Goal: Information Seeking & Learning: Learn about a topic

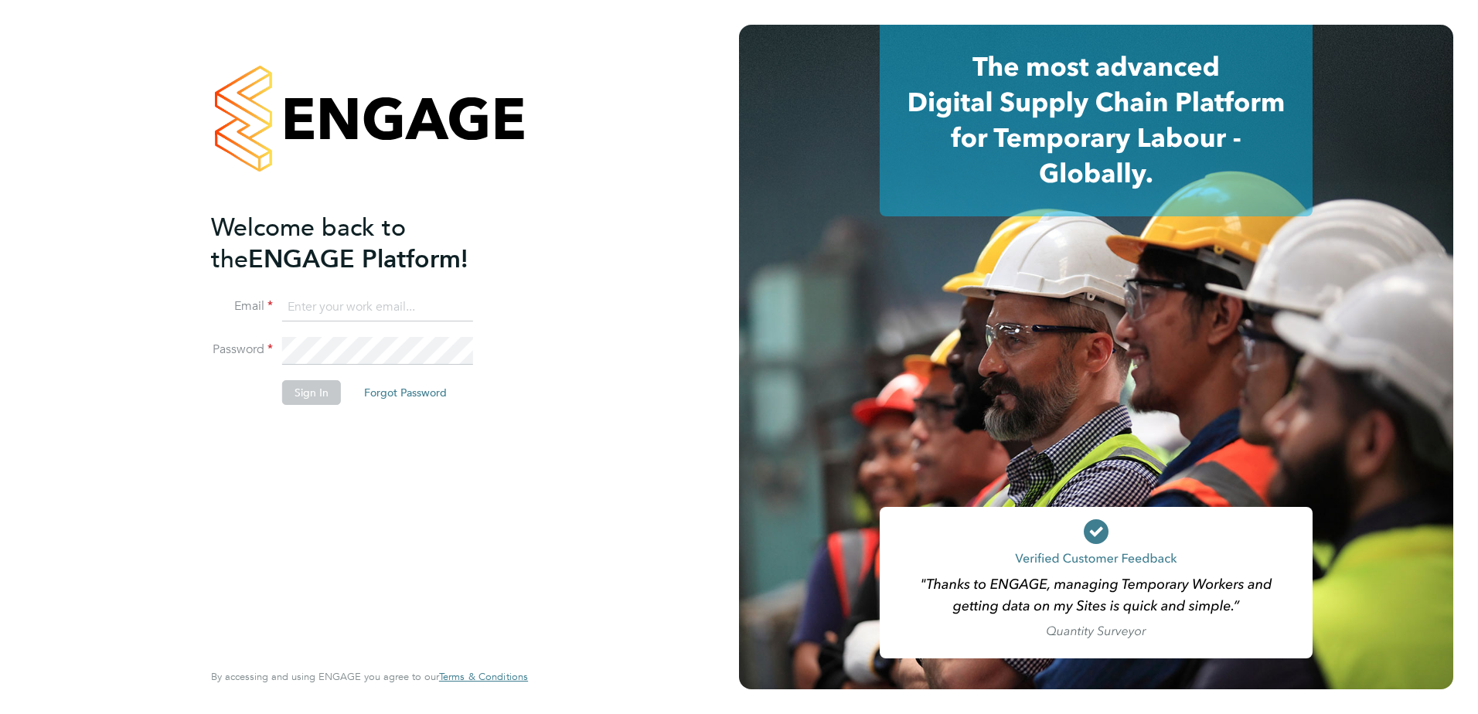
type input "tyler.kelly@vistry.co.uk"
click at [325, 399] on button "Sign In" at bounding box center [311, 392] width 59 height 25
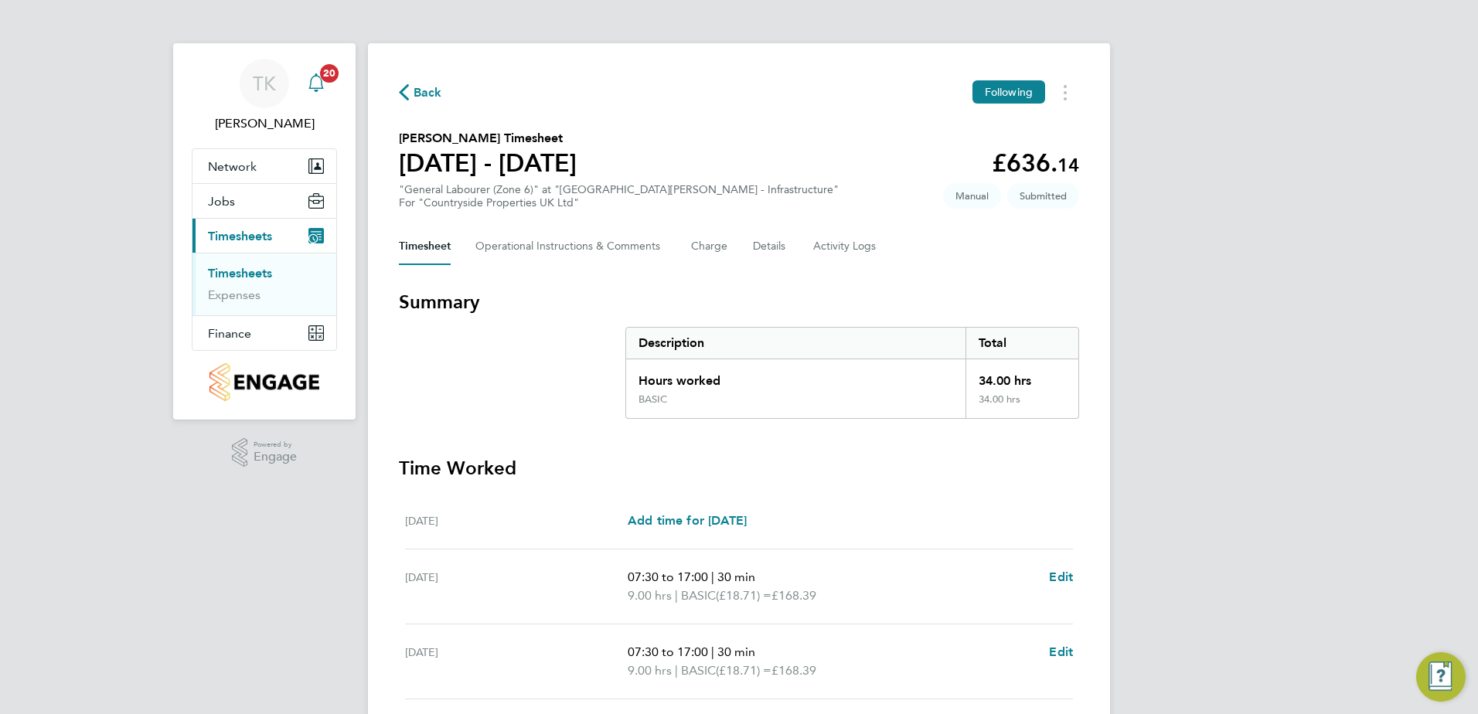
click at [321, 72] on span "20" at bounding box center [329, 73] width 19 height 19
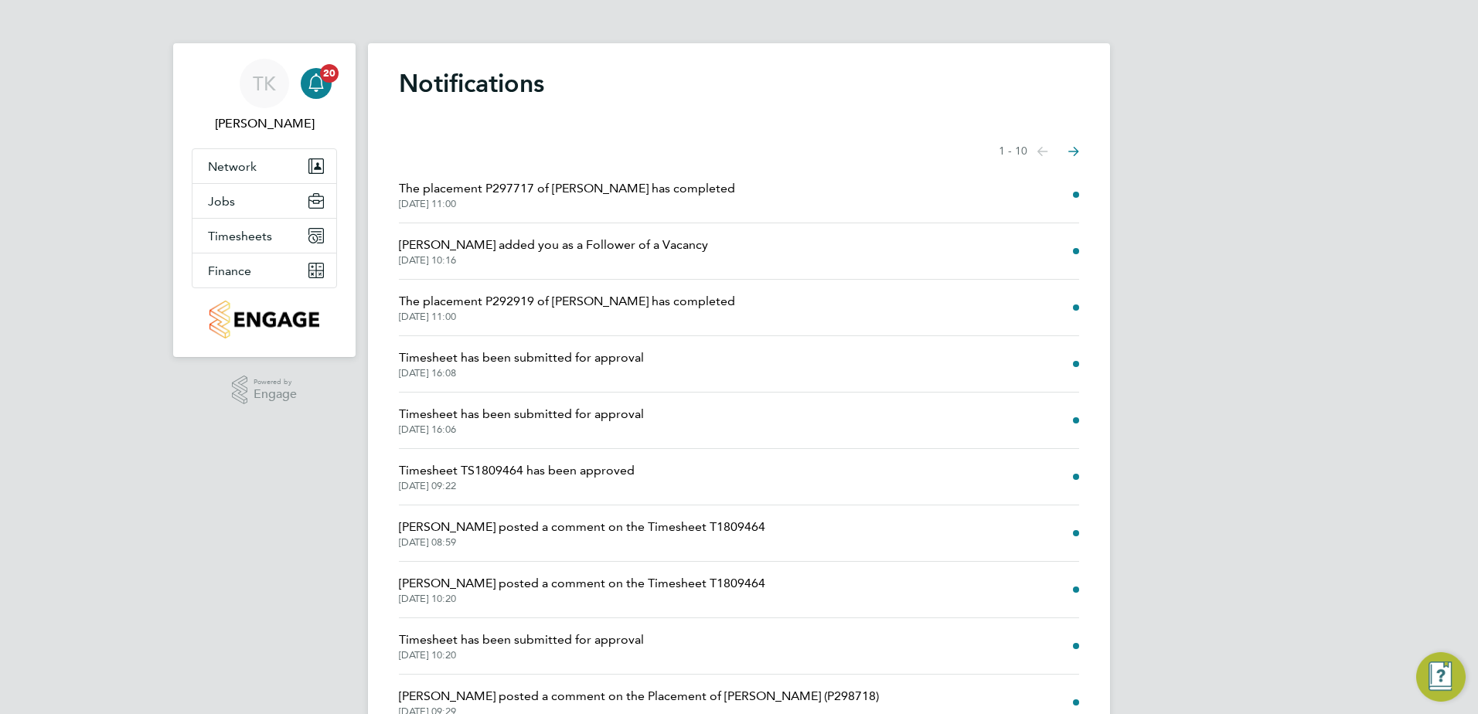
scroll to position [73, 0]
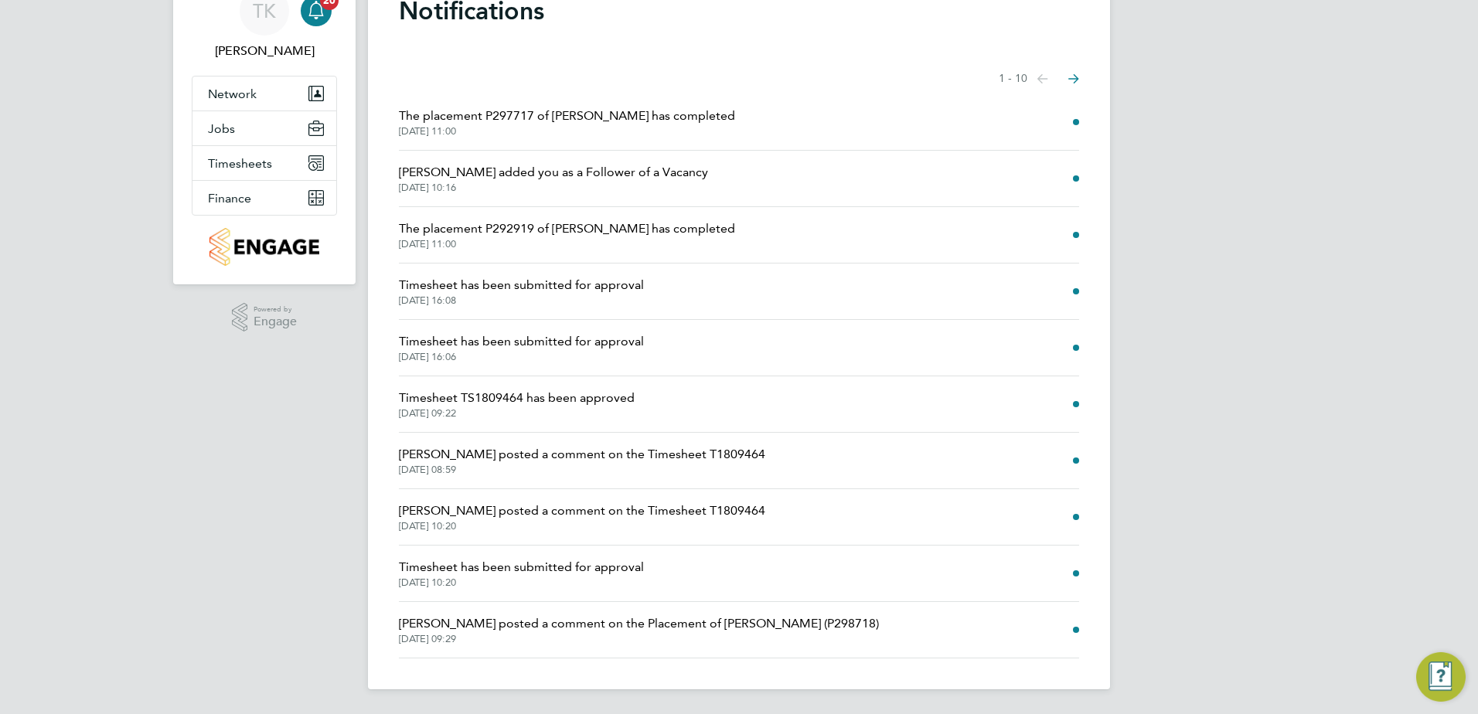
click at [574, 639] on span "[DATE] 09:29" at bounding box center [639, 639] width 480 height 12
